Goal: Task Accomplishment & Management: Use online tool/utility

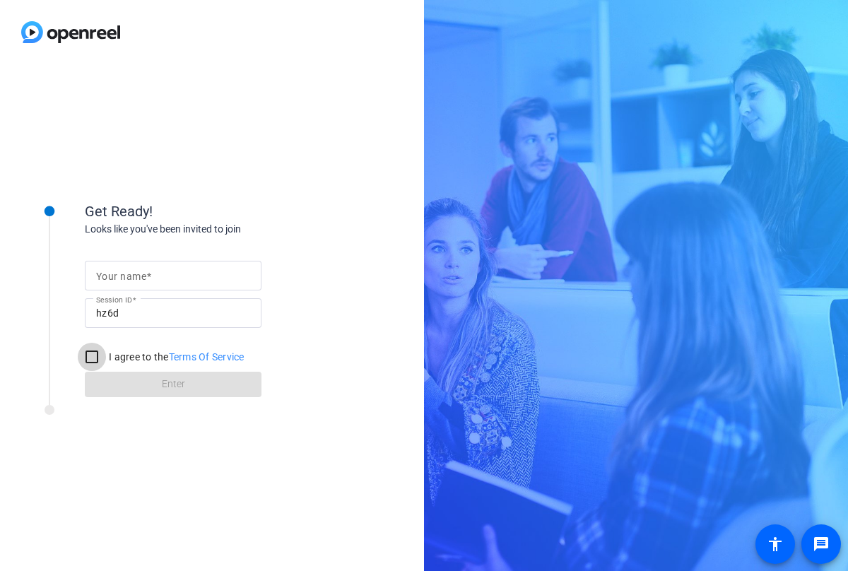
click at [86, 357] on input "I agree to the Terms Of Service" at bounding box center [92, 357] width 28 height 28
checkbox input "true"
click at [191, 275] on input "Your name" at bounding box center [173, 275] width 154 height 17
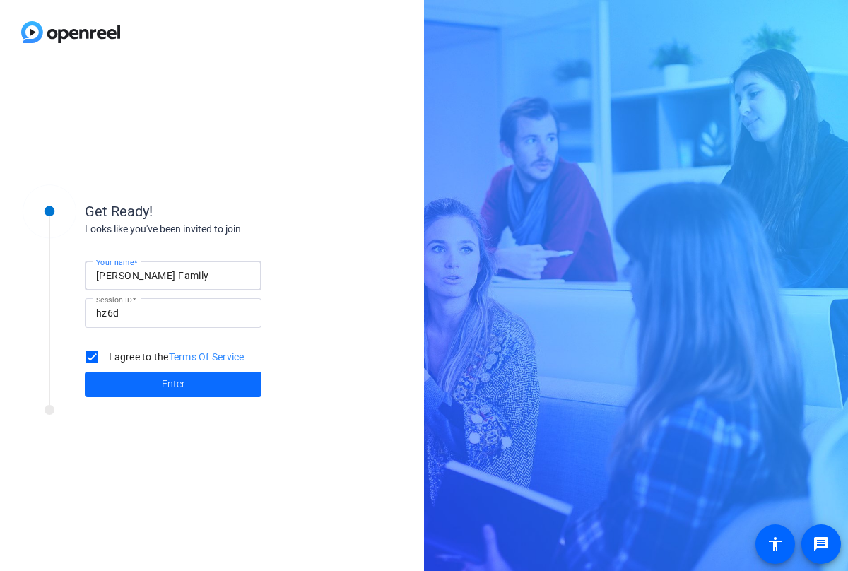
type input "[PERSON_NAME] Family"
click at [163, 383] on span "Enter" at bounding box center [173, 384] width 23 height 15
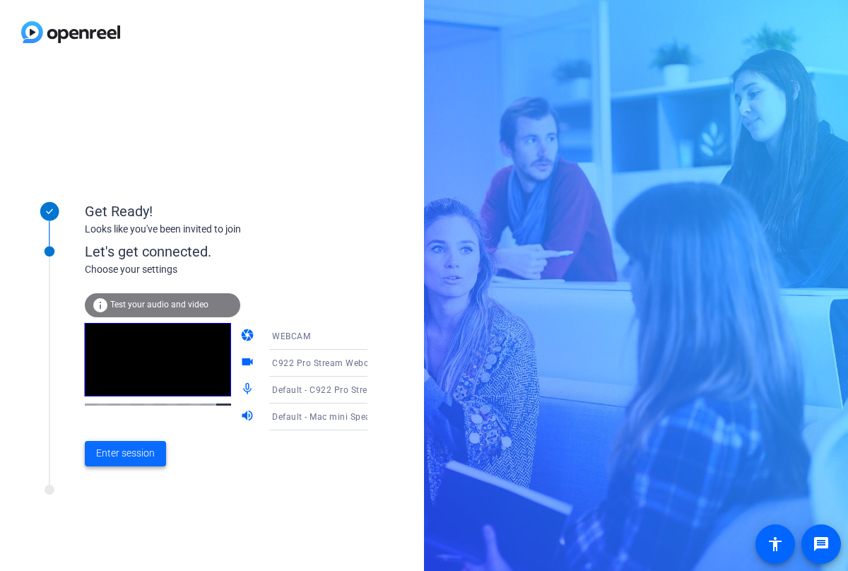
click at [136, 455] on span "Enter session" at bounding box center [125, 453] width 59 height 15
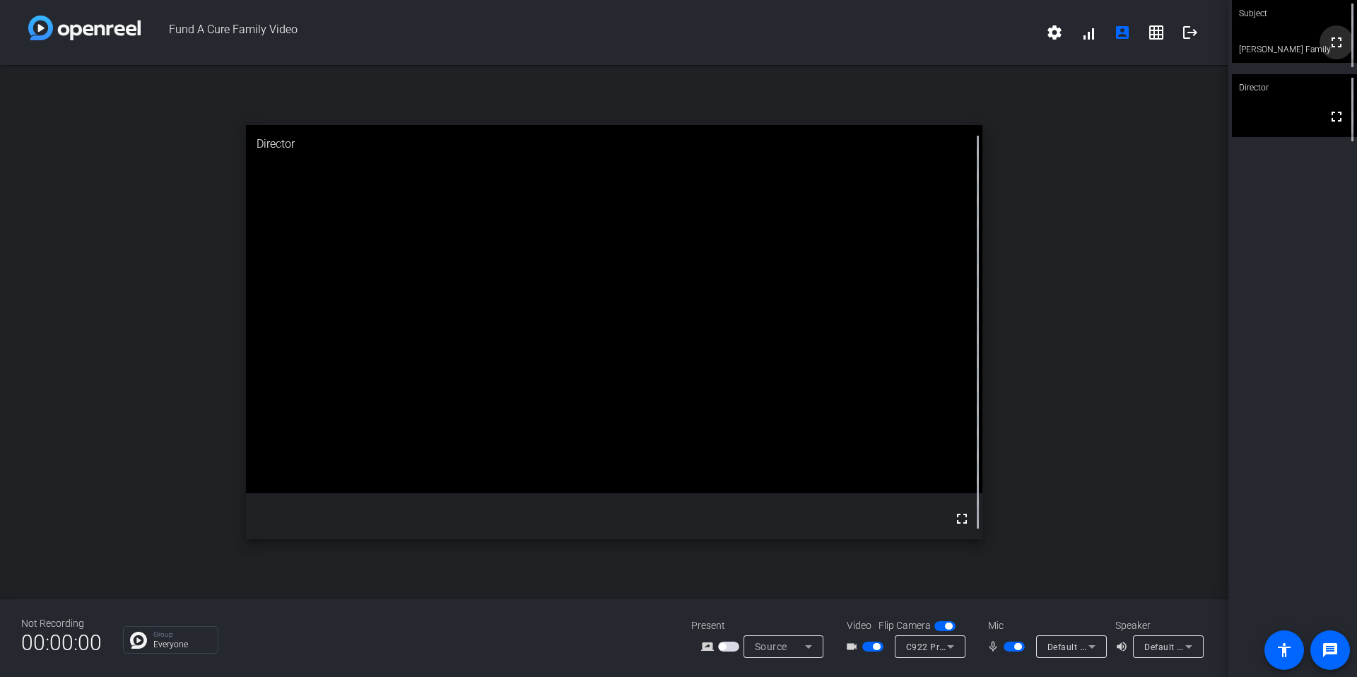
click at [848, 46] on mat-icon "fullscreen" at bounding box center [1336, 42] width 17 height 17
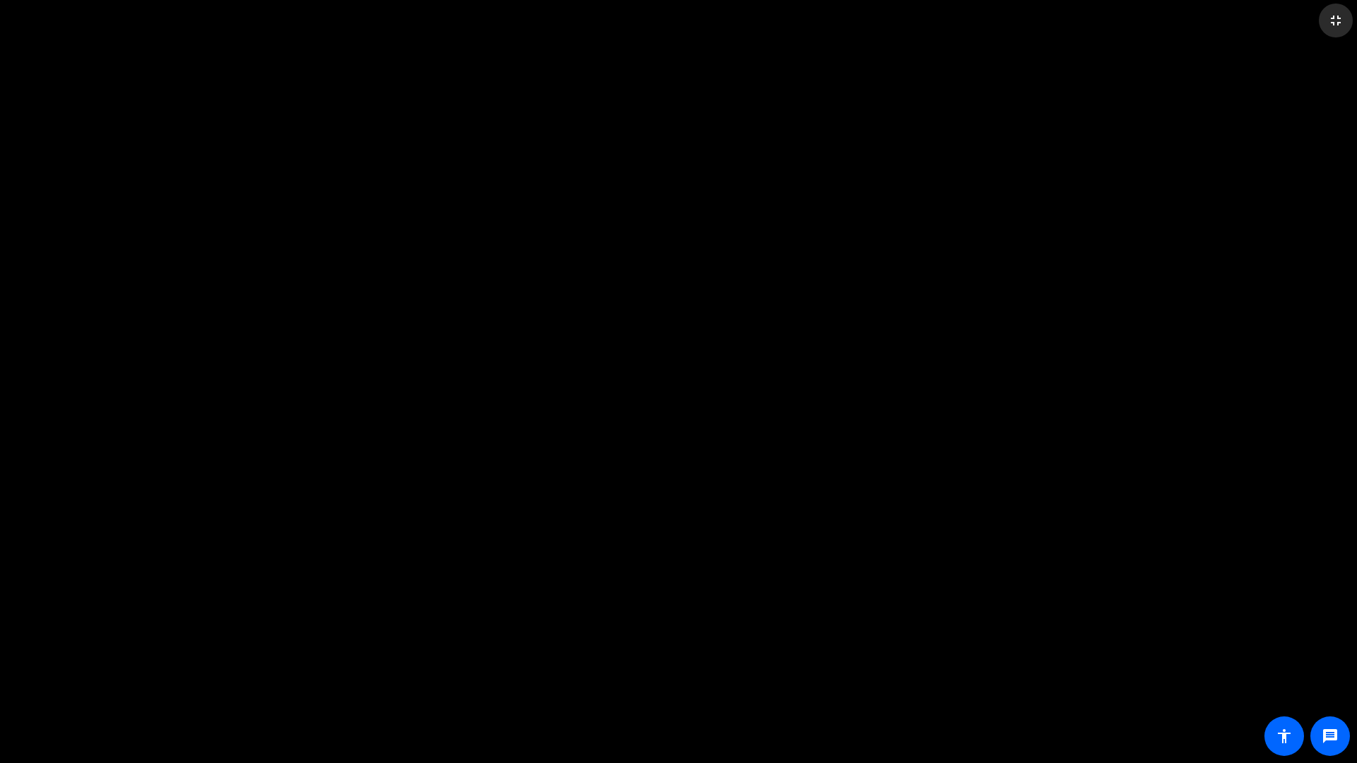
click at [848, 28] on mat-icon "fullscreen_exit" at bounding box center [1336, 20] width 17 height 17
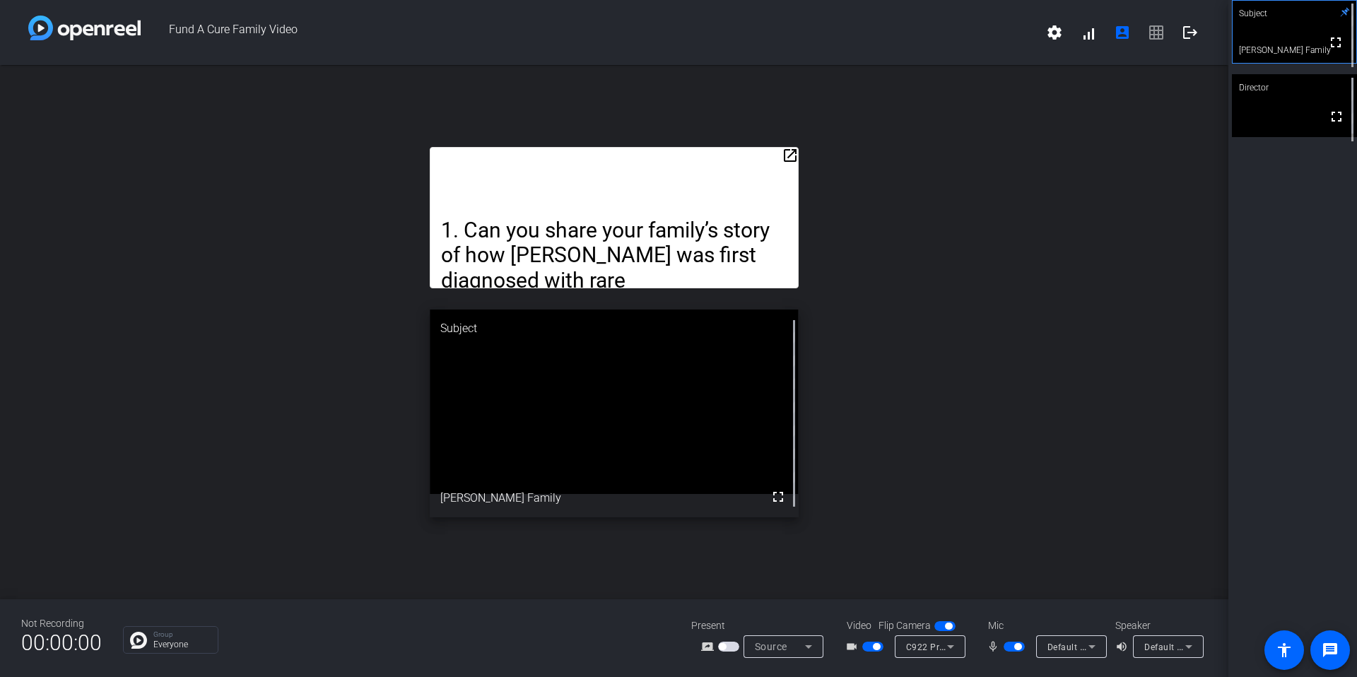
click at [848, 570] on mat-icon "volume_up" at bounding box center [1124, 646] width 17 height 17
